Goal: Information Seeking & Learning: Compare options

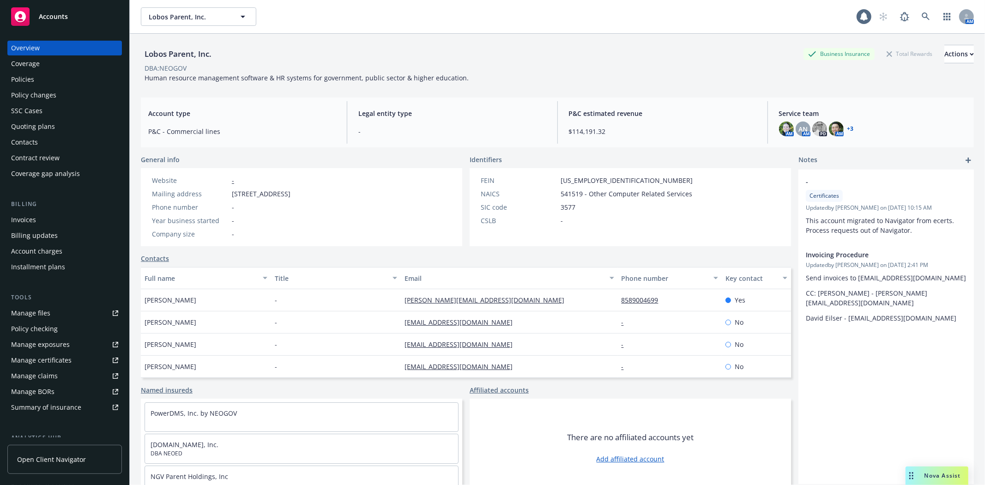
click at [40, 169] on div "Coverage gap analysis" at bounding box center [45, 173] width 69 height 15
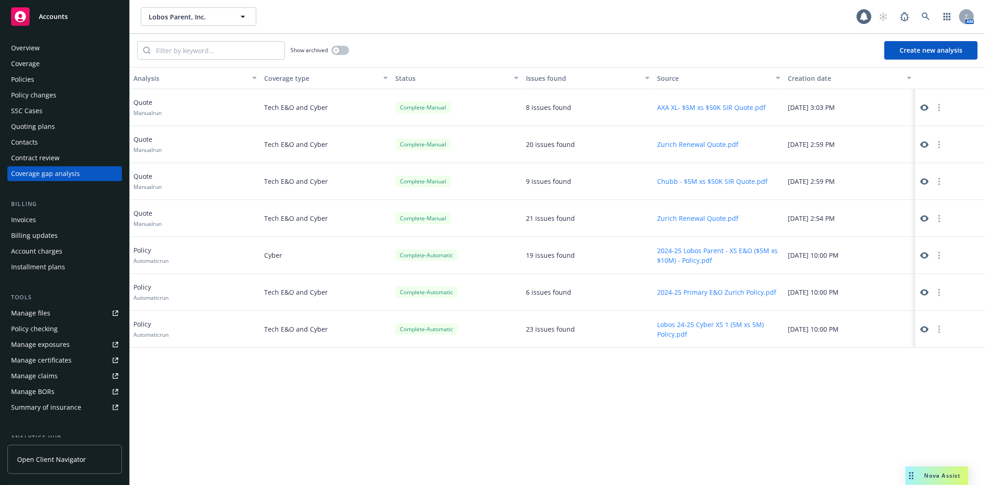
click at [925, 290] on icon at bounding box center [924, 292] width 8 height 6
click at [926, 15] on icon at bounding box center [926, 16] width 8 height 8
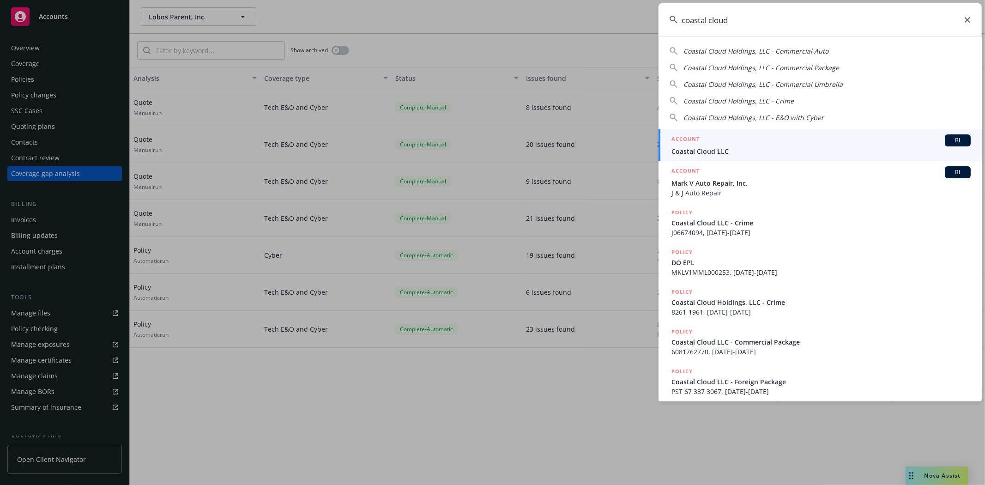
type input "coastal cloud"
click at [770, 151] on span "Coastal Cloud LLC" at bounding box center [820, 151] width 299 height 10
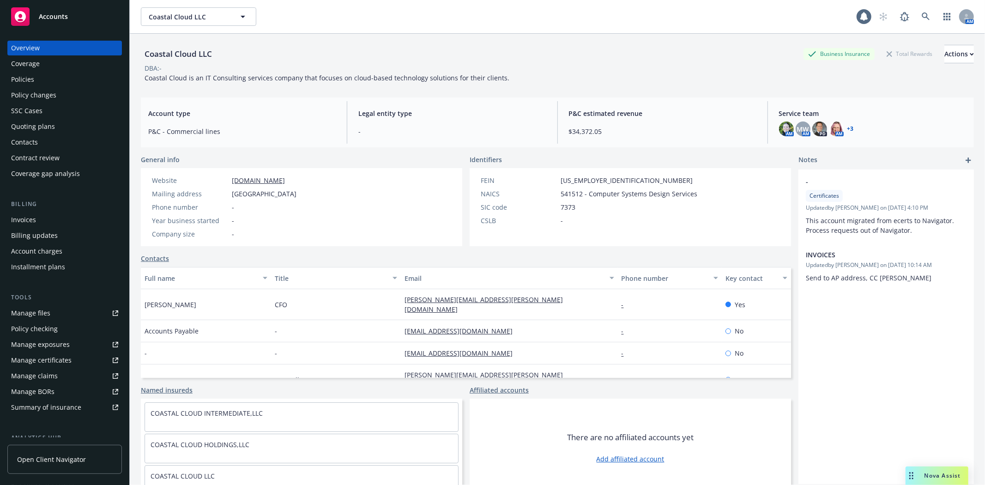
click at [42, 218] on div "Invoices" at bounding box center [64, 219] width 107 height 15
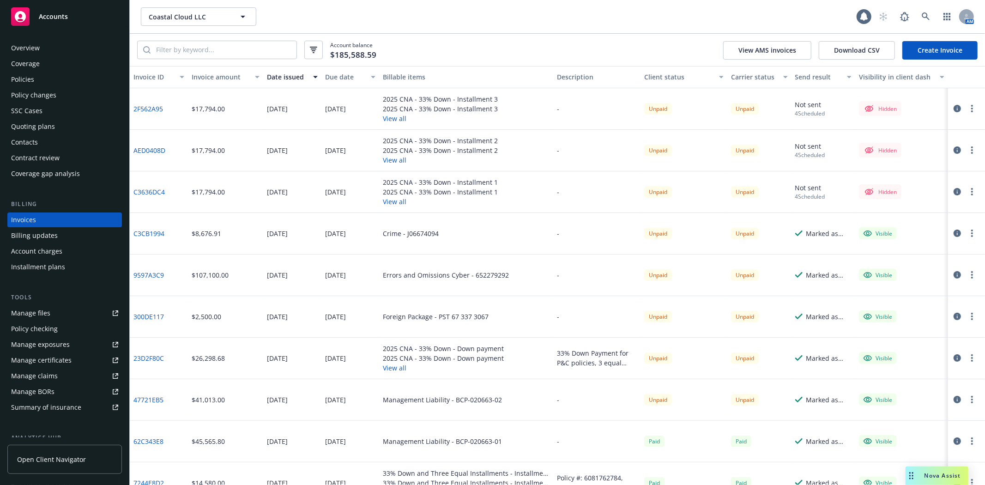
click at [24, 73] on div "Policies" at bounding box center [22, 79] width 23 height 15
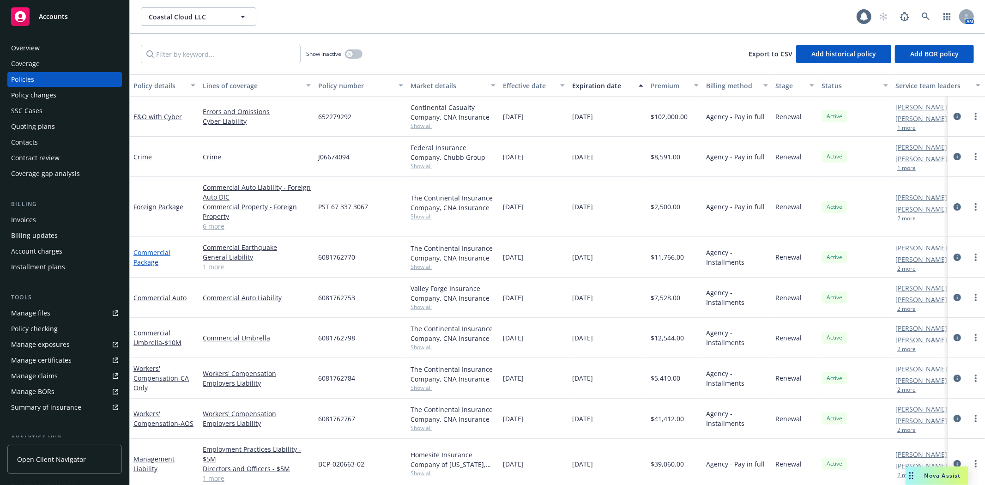
click at [144, 262] on link "Commercial Package" at bounding box center [151, 257] width 37 height 18
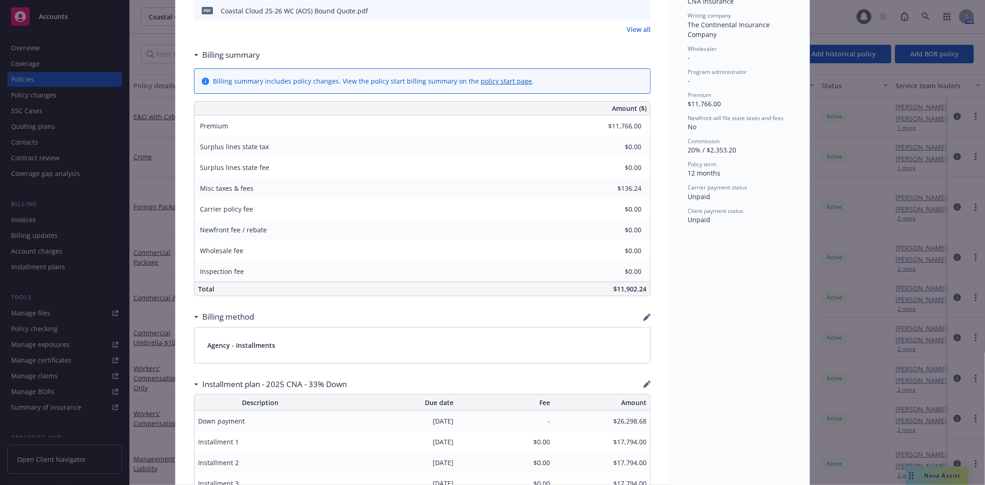
scroll to position [650, 0]
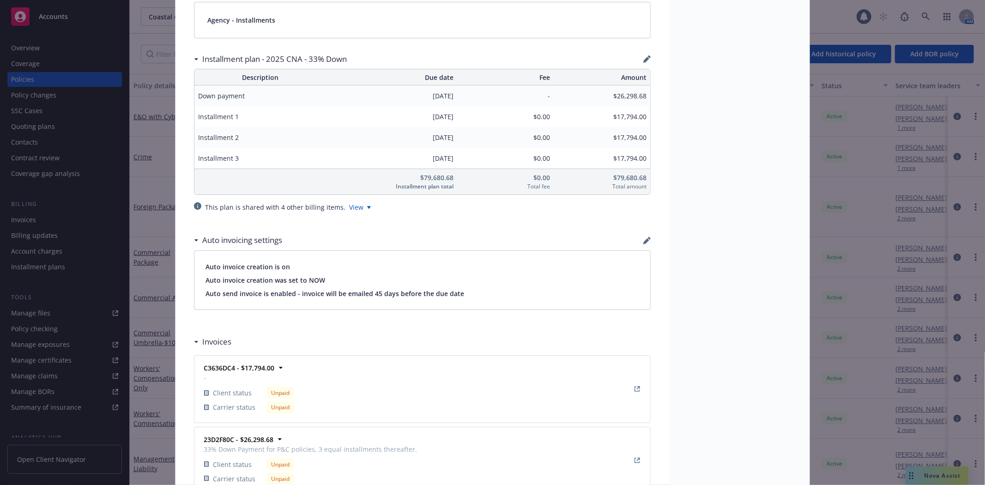
drag, startPoint x: 753, startPoint y: 213, endPoint x: 749, endPoint y: 208, distance: 5.9
click at [753, 213] on div "Status Active Effective dates 09/14/2025 - 09/14/2026 Producer(s) Ted Dobos (50…" at bounding box center [739, 163] width 140 height 1519
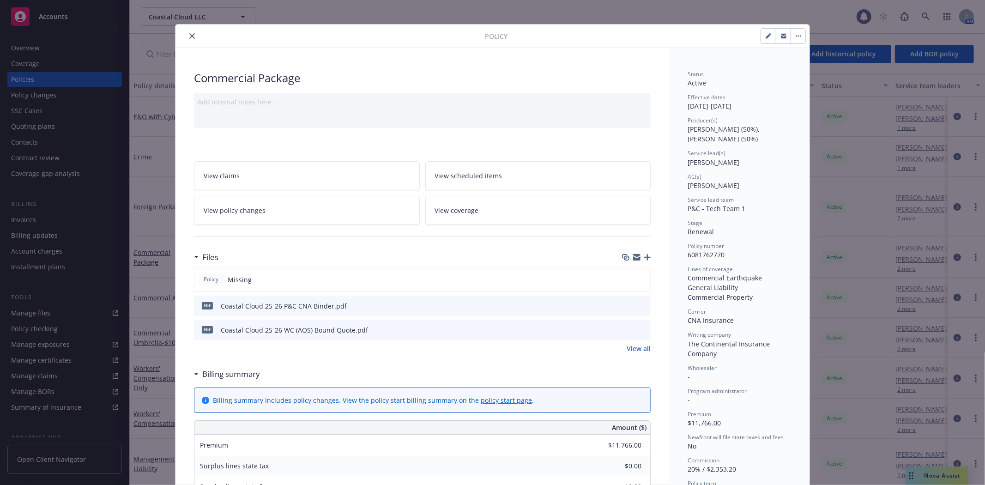
scroll to position [0, 0]
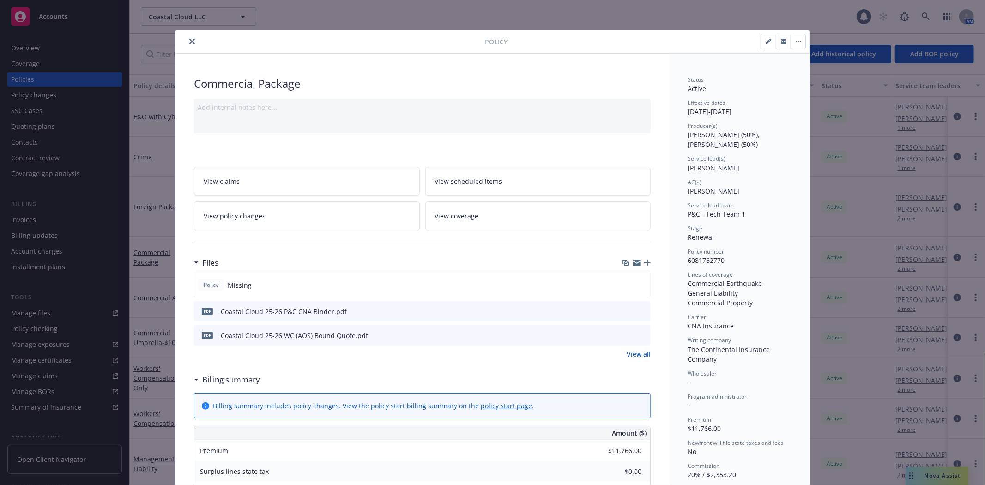
click at [189, 39] on icon "close" at bounding box center [192, 42] width 6 height 6
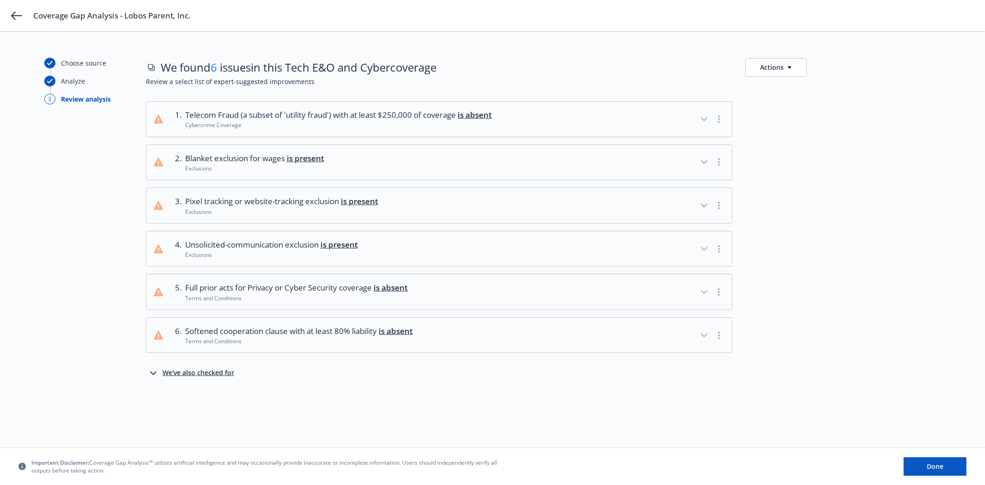
click at [156, 374] on icon "button" at bounding box center [153, 373] width 11 height 11
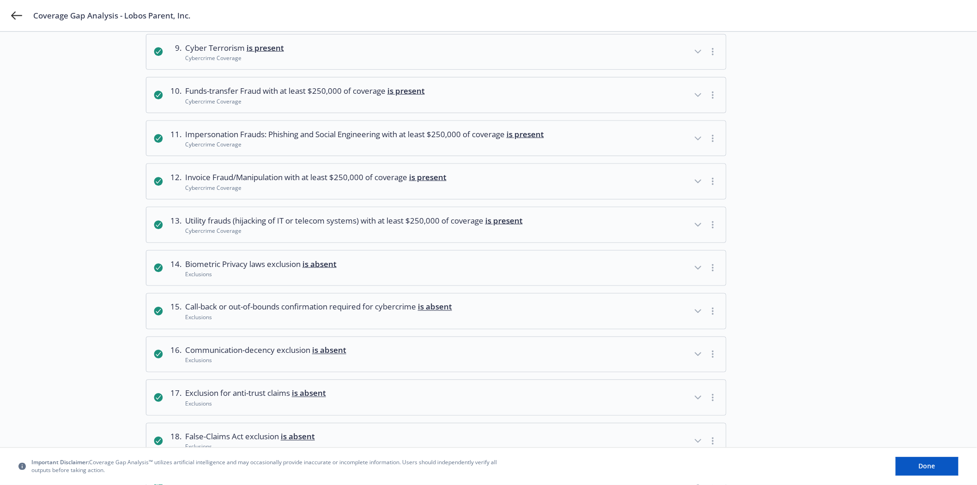
scroll to position [448, 0]
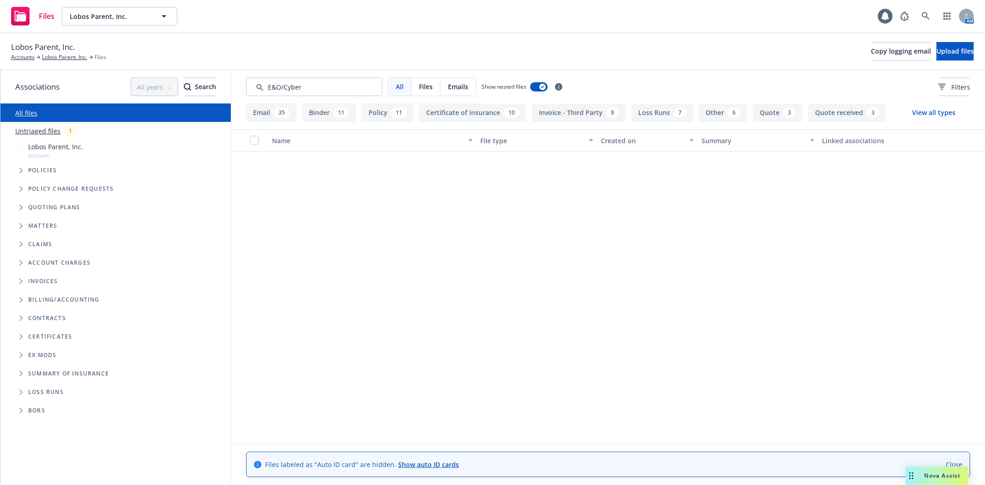
scroll to position [3857, 0]
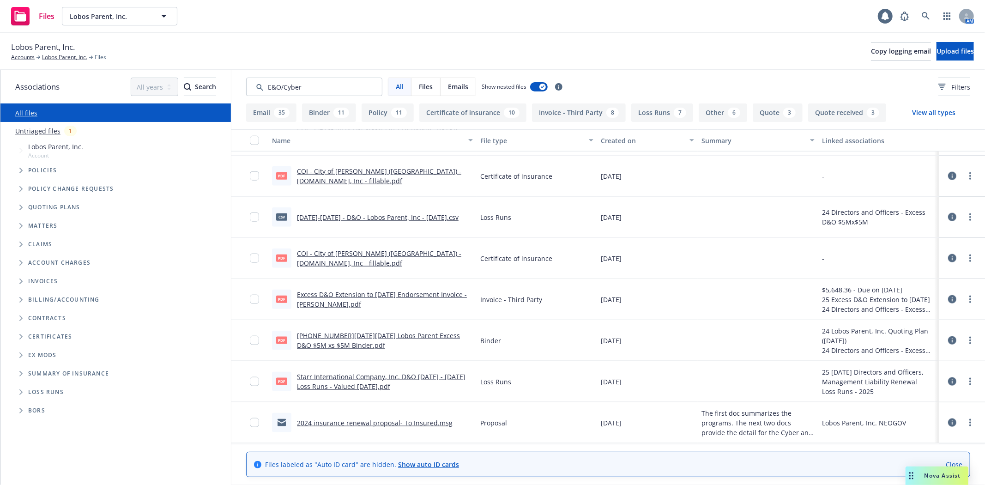
click at [925, 474] on span "Nova Assist" at bounding box center [942, 475] width 36 height 8
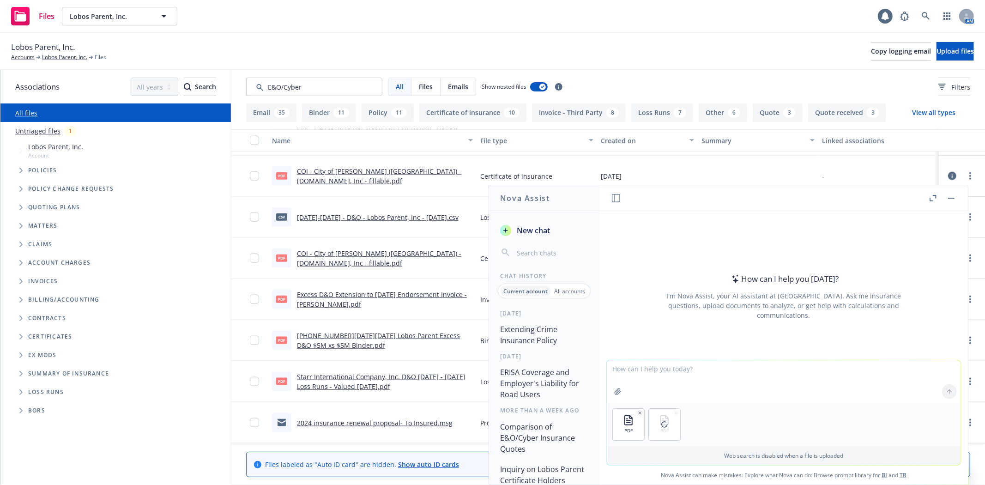
click at [617, 370] on textarea at bounding box center [784, 381] width 354 height 42
click at [684, 369] on textarea "Please compare Zurich's quote with [PERSON_NAME]" at bounding box center [784, 380] width 354 height 43
type textarea "Please compare Zurich's E&O/Cyber quote with [PERSON_NAME]"
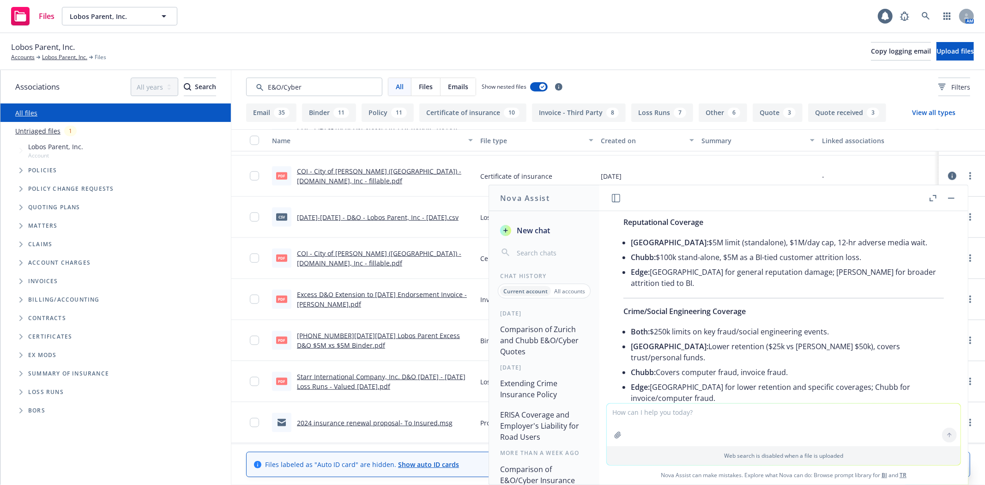
scroll to position [559, 0]
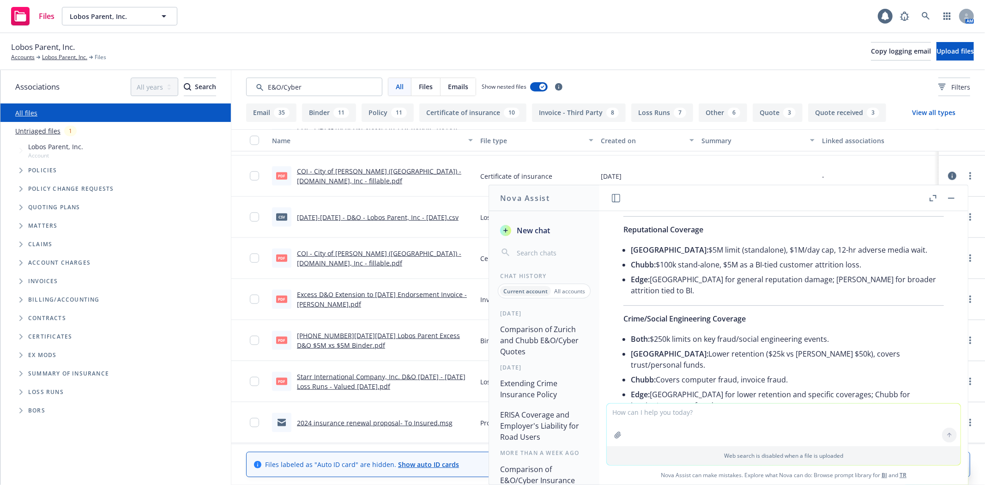
click at [702, 348] on li "[GEOGRAPHIC_DATA]: Lower retention ($25k vs [PERSON_NAME] $50k), covers trust/p…" at bounding box center [787, 359] width 313 height 26
drag, startPoint x: 894, startPoint y: 342, endPoint x: 657, endPoint y: 343, distance: 237.3
click at [657, 346] on li "[GEOGRAPHIC_DATA]: Lower retention ($25k vs [PERSON_NAME] $50k), covers trust/p…" at bounding box center [787, 359] width 313 height 26
copy li "Lower retention ($25k vs [PERSON_NAME] $50k), covers trust/personal funds."
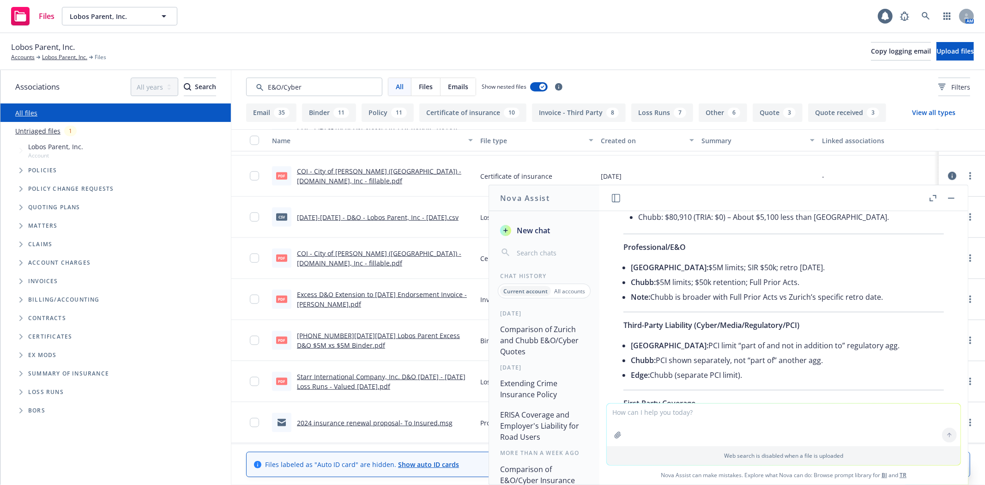
scroll to position [0, 0]
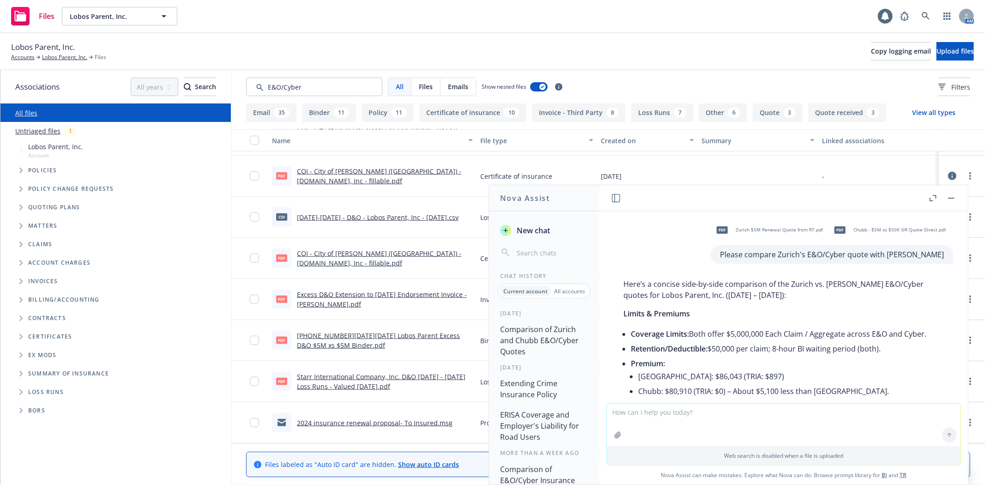
click at [948, 200] on button "button" at bounding box center [951, 198] width 11 height 11
